Goal: Information Seeking & Learning: Understand process/instructions

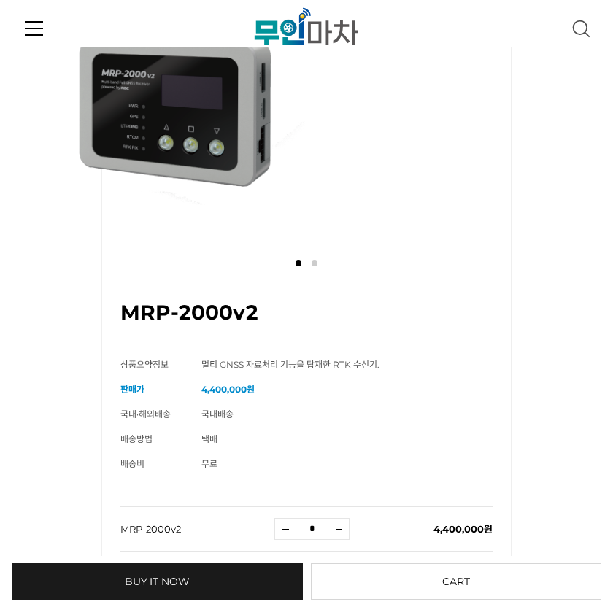
scroll to position [163, 0]
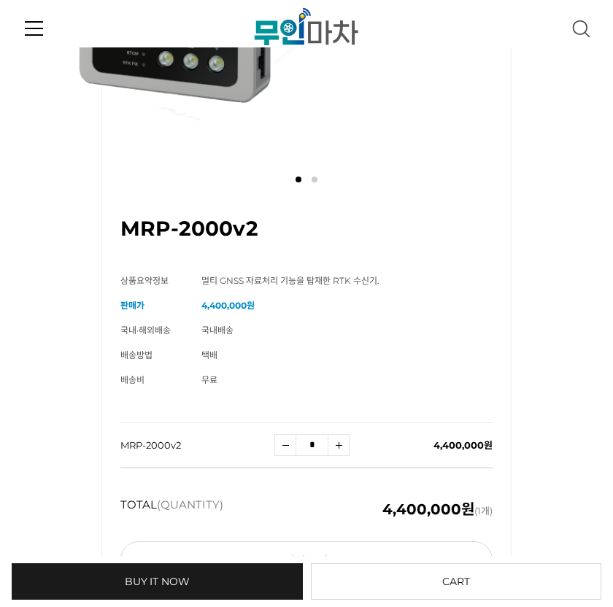
scroll to position [223, 0]
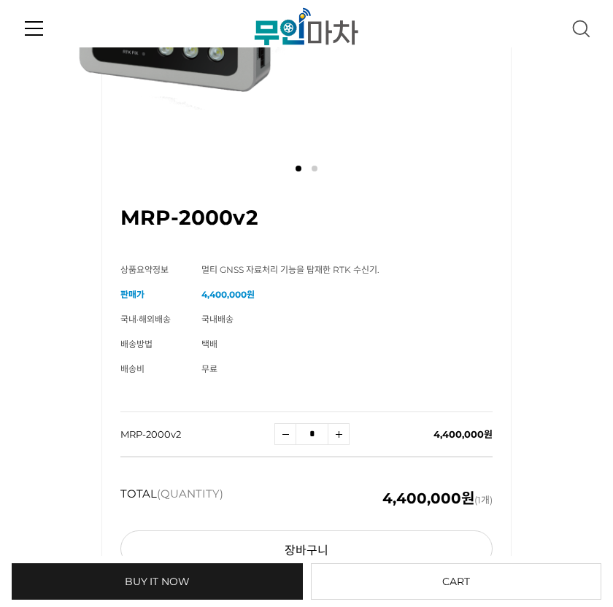
click at [36, 23] on icon at bounding box center [34, 21] width 18 height 1
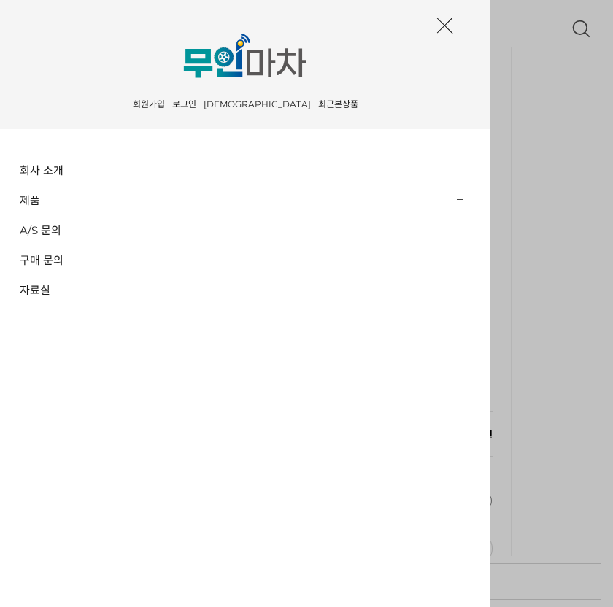
click at [85, 194] on link "제품" at bounding box center [245, 199] width 451 height 23
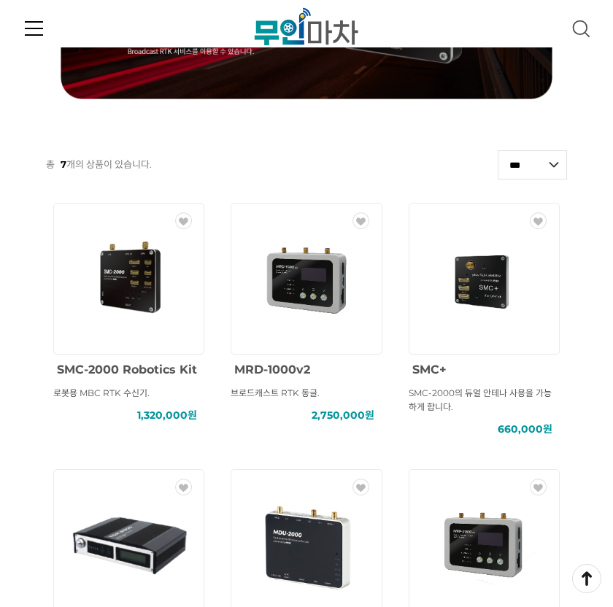
scroll to position [285, 0]
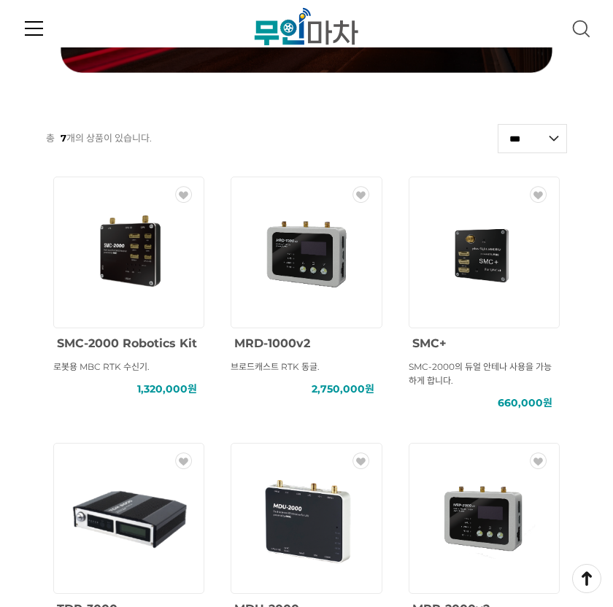
click at [31, 20] on link at bounding box center [34, 27] width 18 height 47
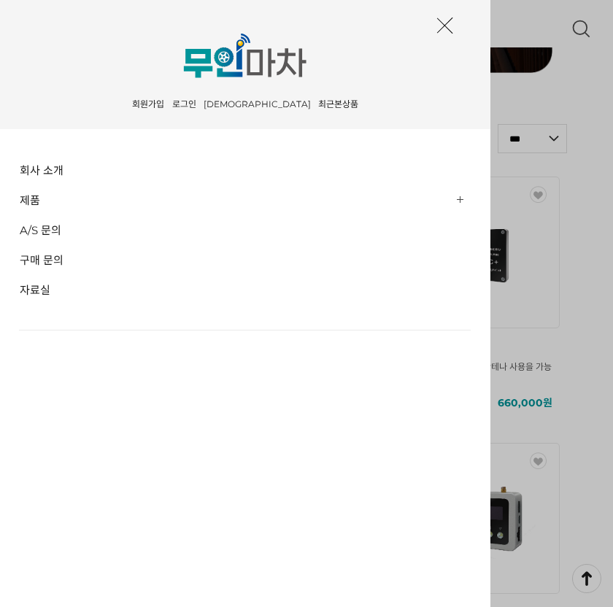
click at [57, 258] on link "구매 문의" at bounding box center [245, 259] width 451 height 23
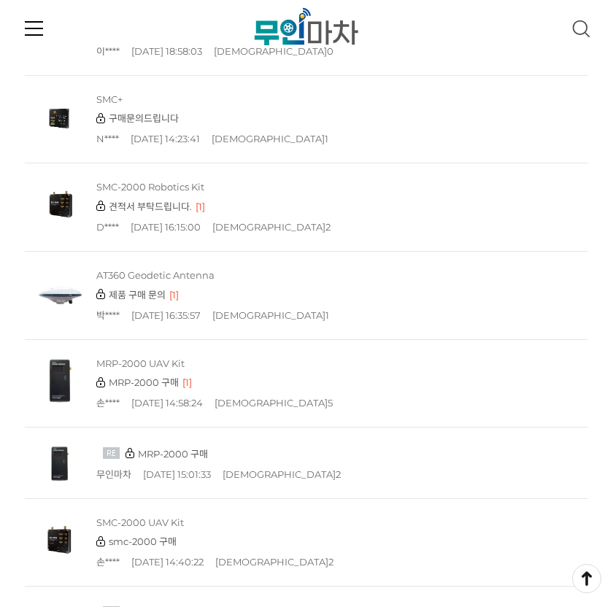
scroll to position [222, 0]
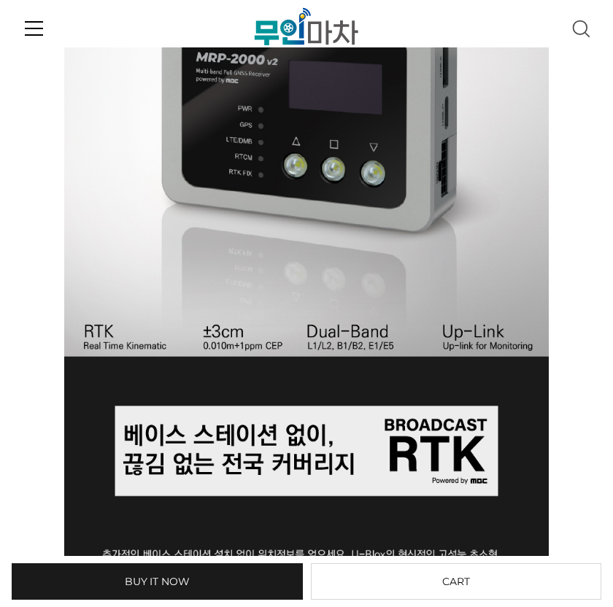
scroll to position [808, 0]
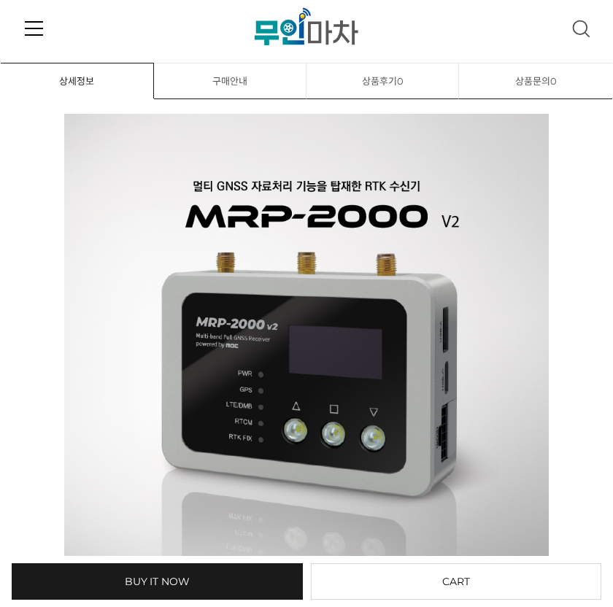
click at [228, 75] on link "구매안내" at bounding box center [230, 81] width 153 height 36
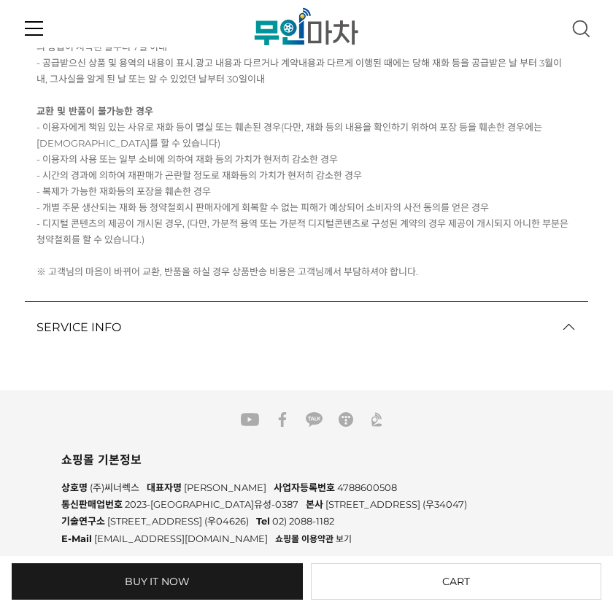
scroll to position [1391, 0]
